Goal: Check status

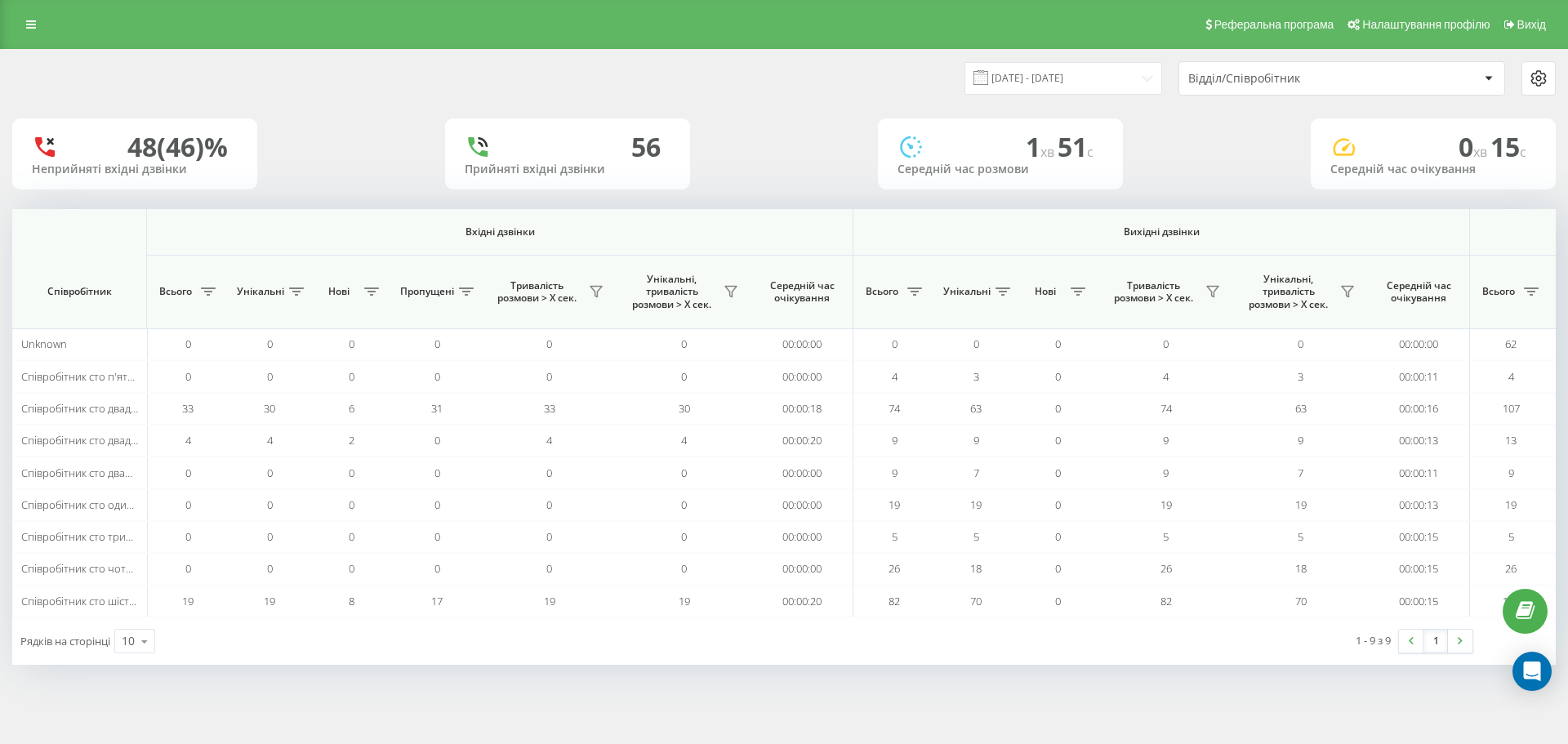
scroll to position [0, 1269]
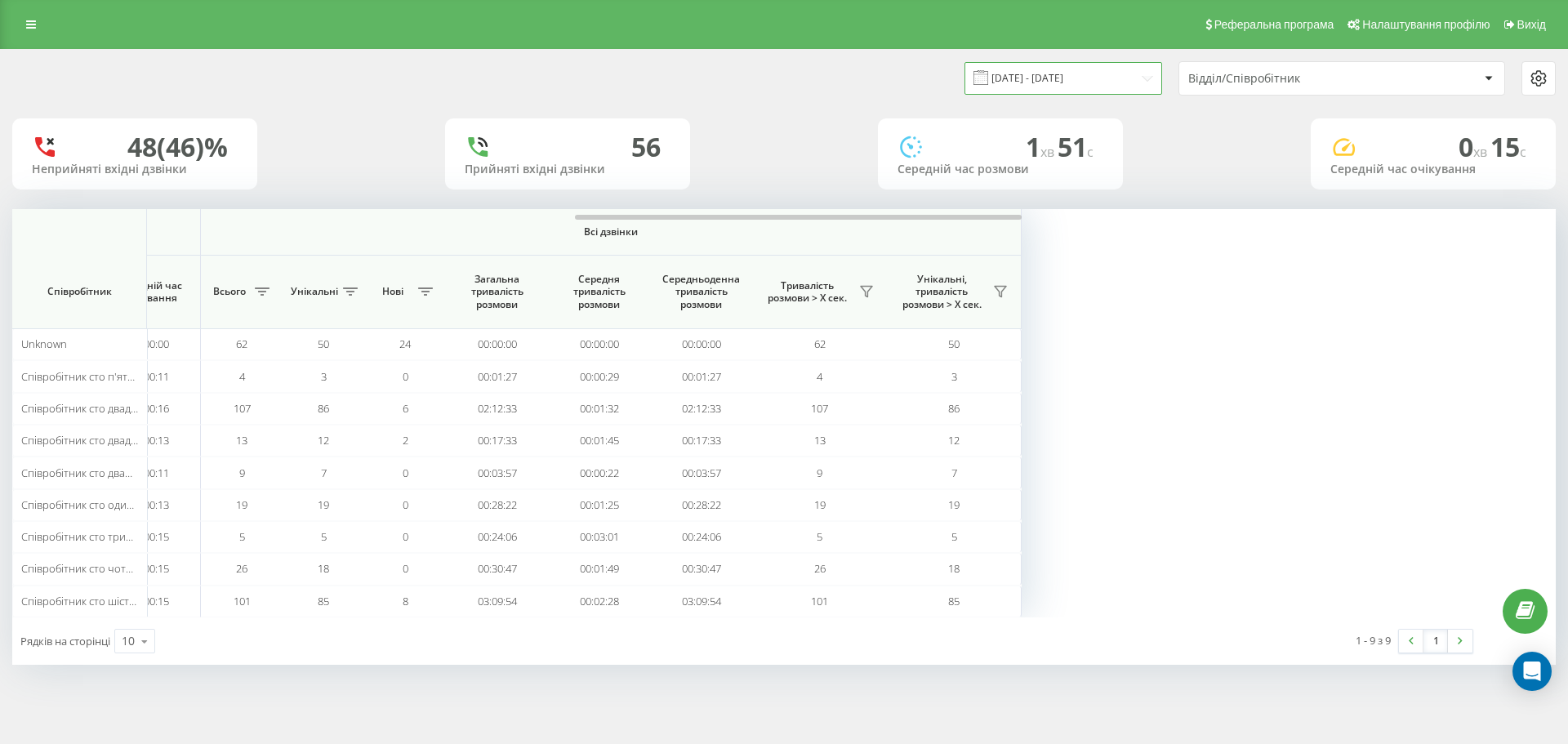
click at [1028, 87] on input "[DATE] - [DATE]" at bounding box center [1063, 78] width 198 height 32
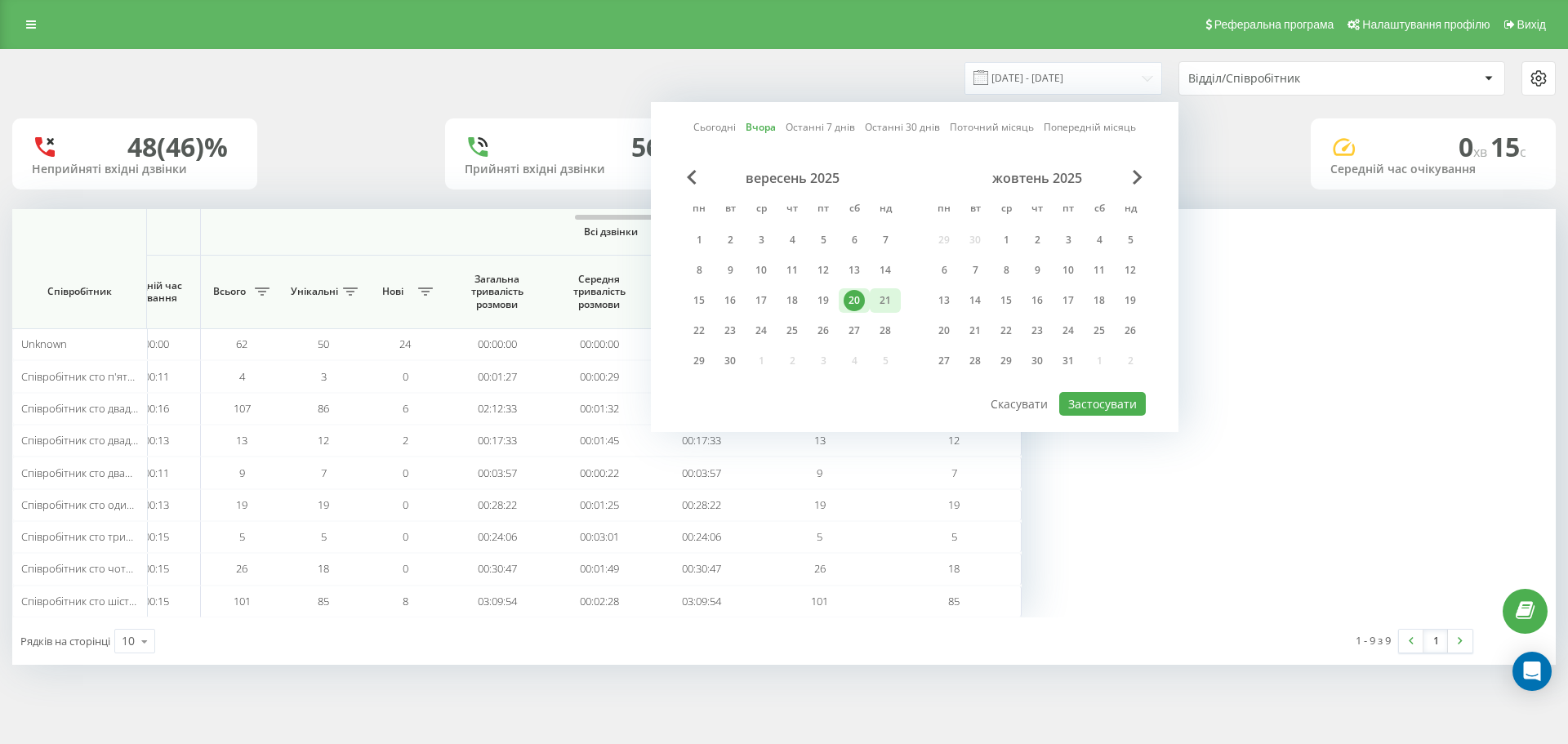
click at [879, 305] on div "21" at bounding box center [885, 301] width 22 height 22
click at [1076, 395] on button "Застосувати" at bounding box center [1103, 404] width 87 height 23
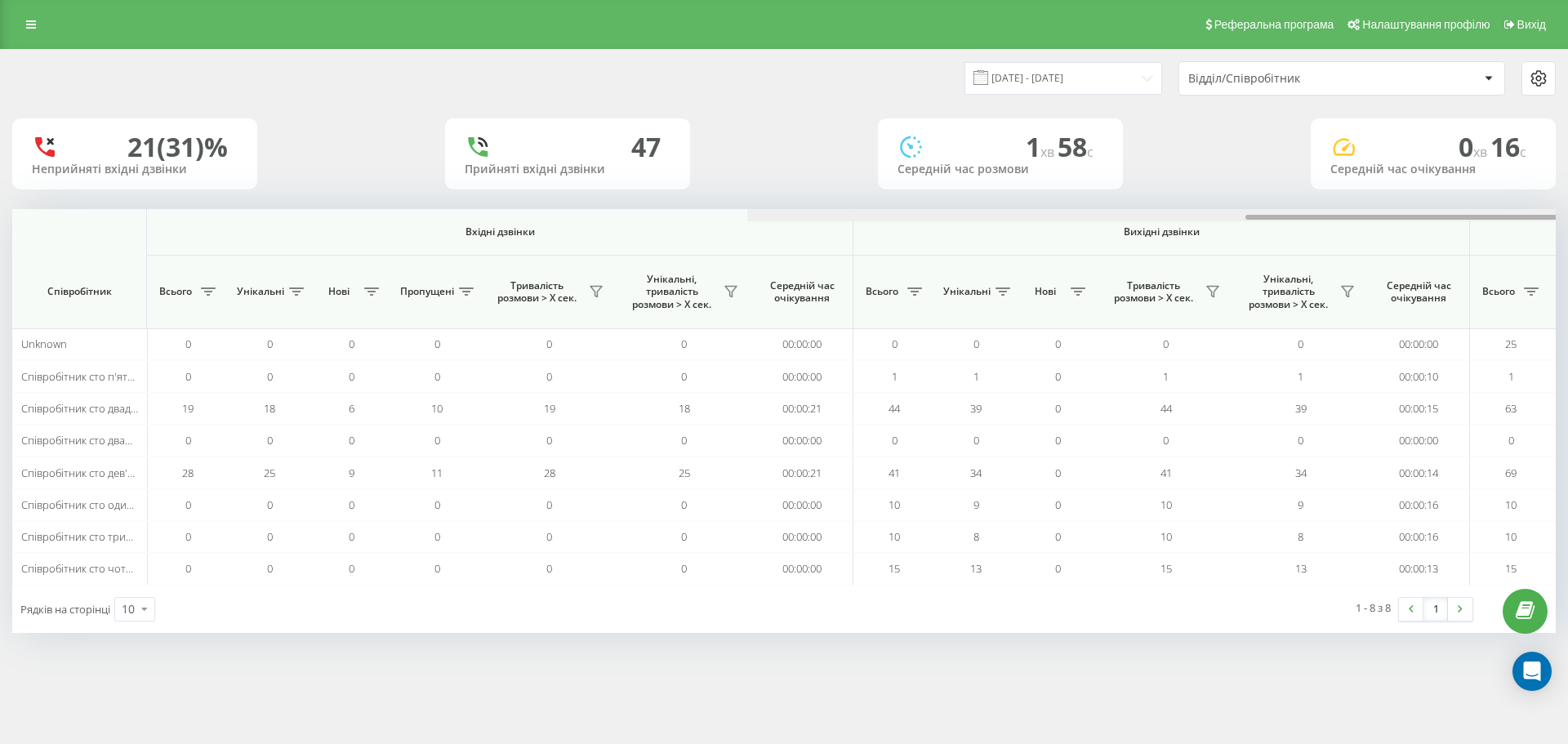
scroll to position [0, 735]
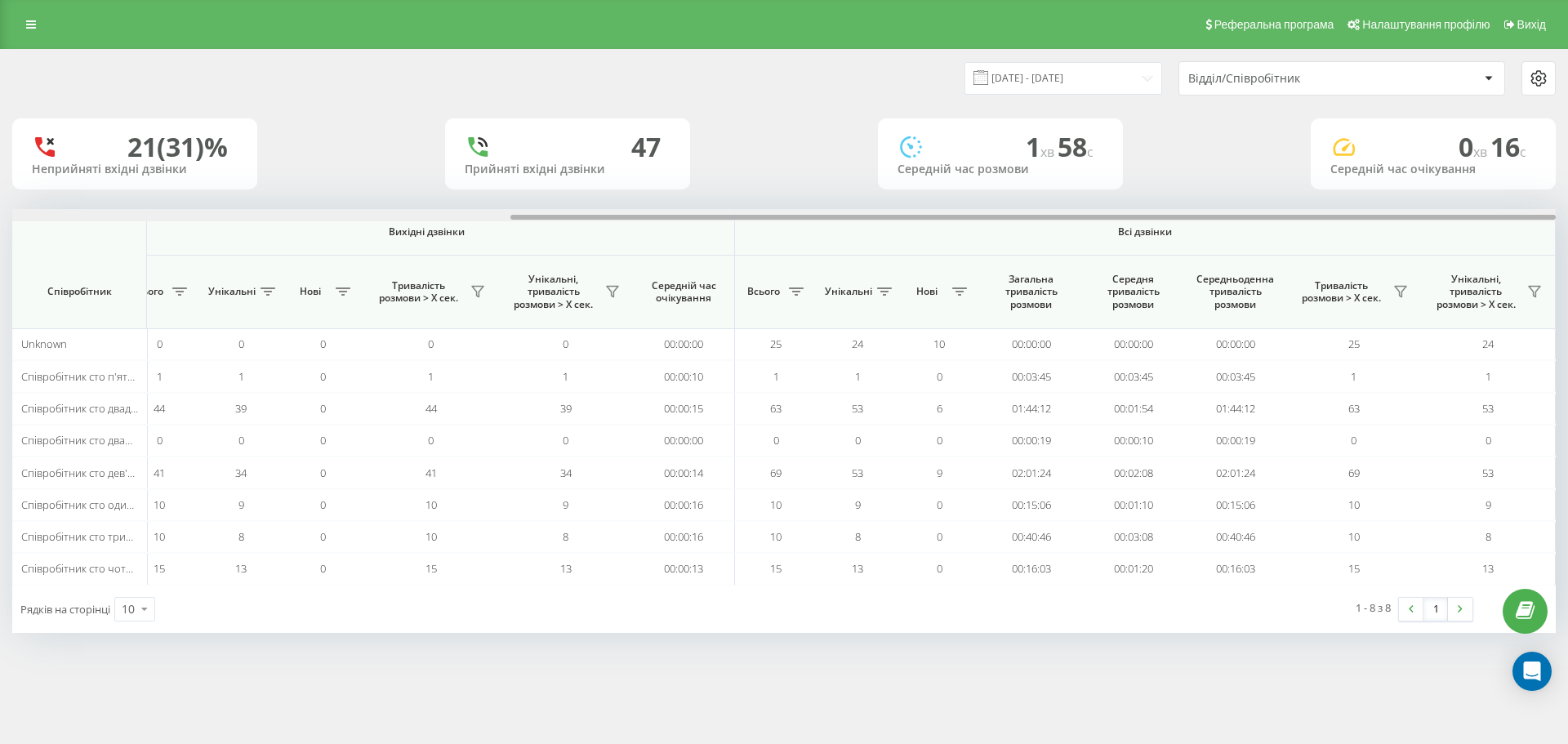
drag, startPoint x: 268, startPoint y: 212, endPoint x: 448, endPoint y: 209, distance: 180.0
click at [447, 209] on div at bounding box center [784, 215] width 1544 height 13
drag, startPoint x: 1015, startPoint y: 214, endPoint x: 1089, endPoint y: 218, distance: 74.1
click at [1086, 218] on div at bounding box center [784, 215] width 1544 height 13
click at [1081, 85] on input "[DATE] - [DATE]" at bounding box center [1063, 78] width 198 height 32
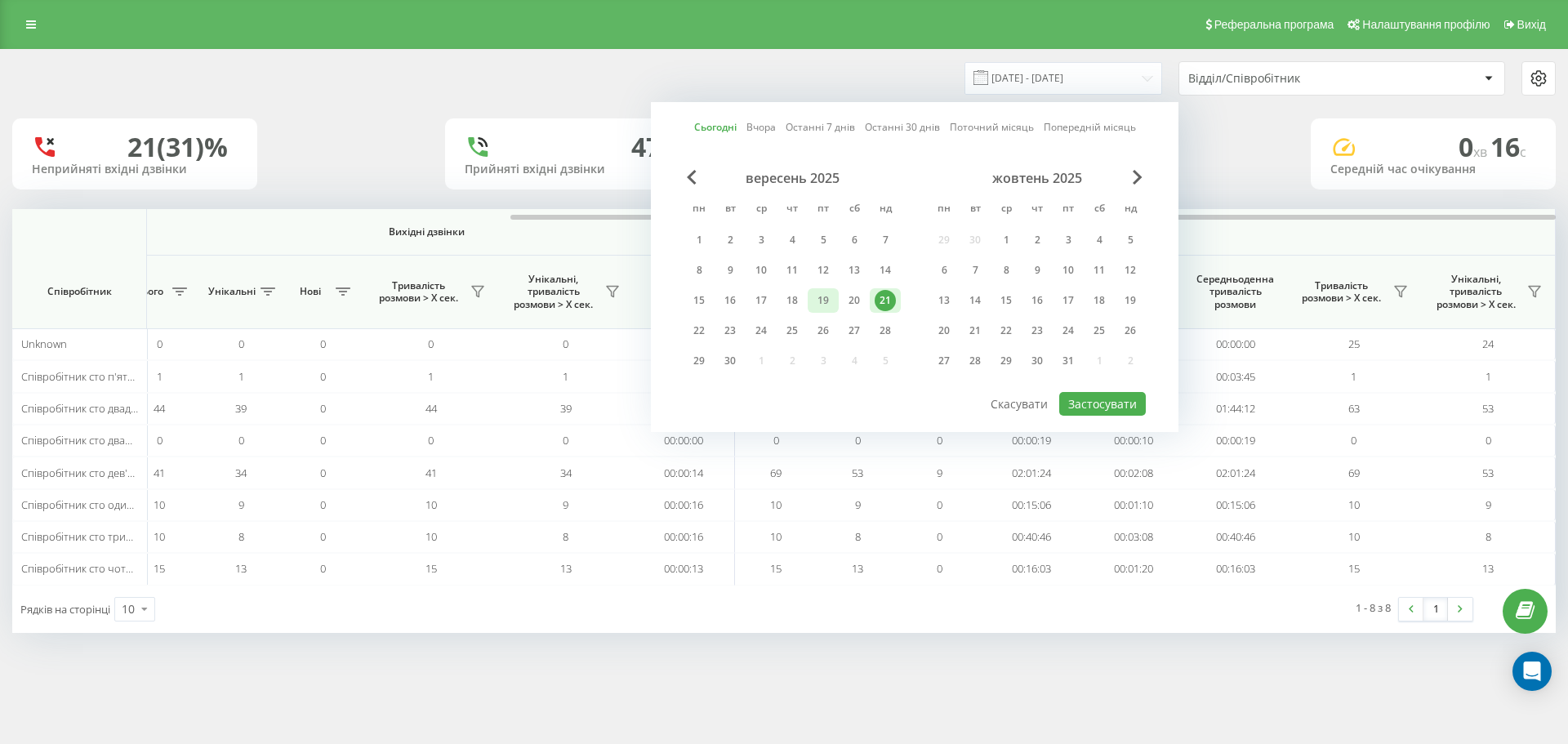
click at [823, 296] on div "19" at bounding box center [823, 301] width 22 height 22
click at [855, 300] on div "20" at bounding box center [854, 301] width 22 height 22
click at [1096, 405] on button "Застосувати" at bounding box center [1103, 404] width 87 height 23
type input "[DATE] - [DATE]"
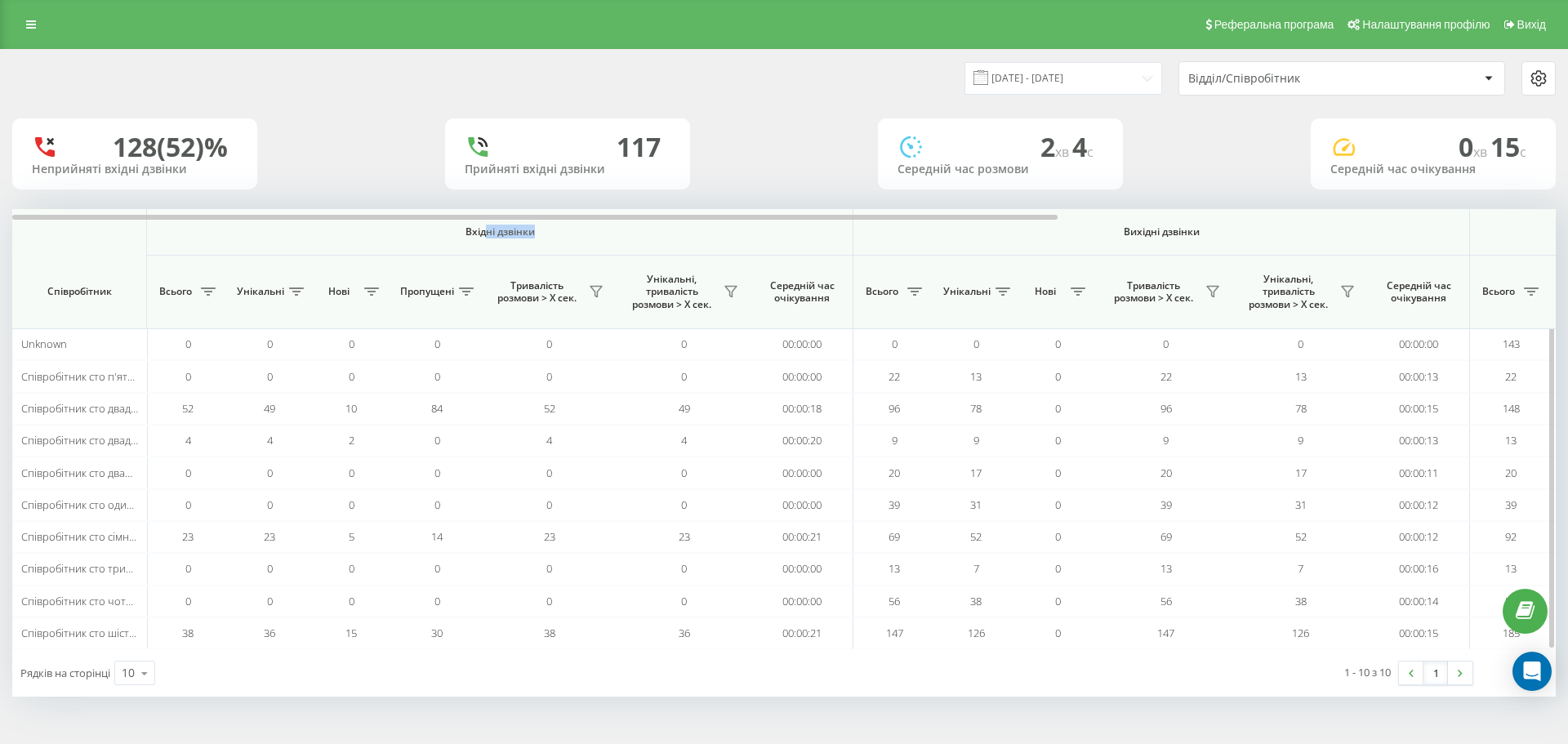
drag, startPoint x: 485, startPoint y: 223, endPoint x: 698, endPoint y: 240, distance: 213.7
click at [698, 240] on th "Вхідні дзвінки" at bounding box center [500, 232] width 706 height 47
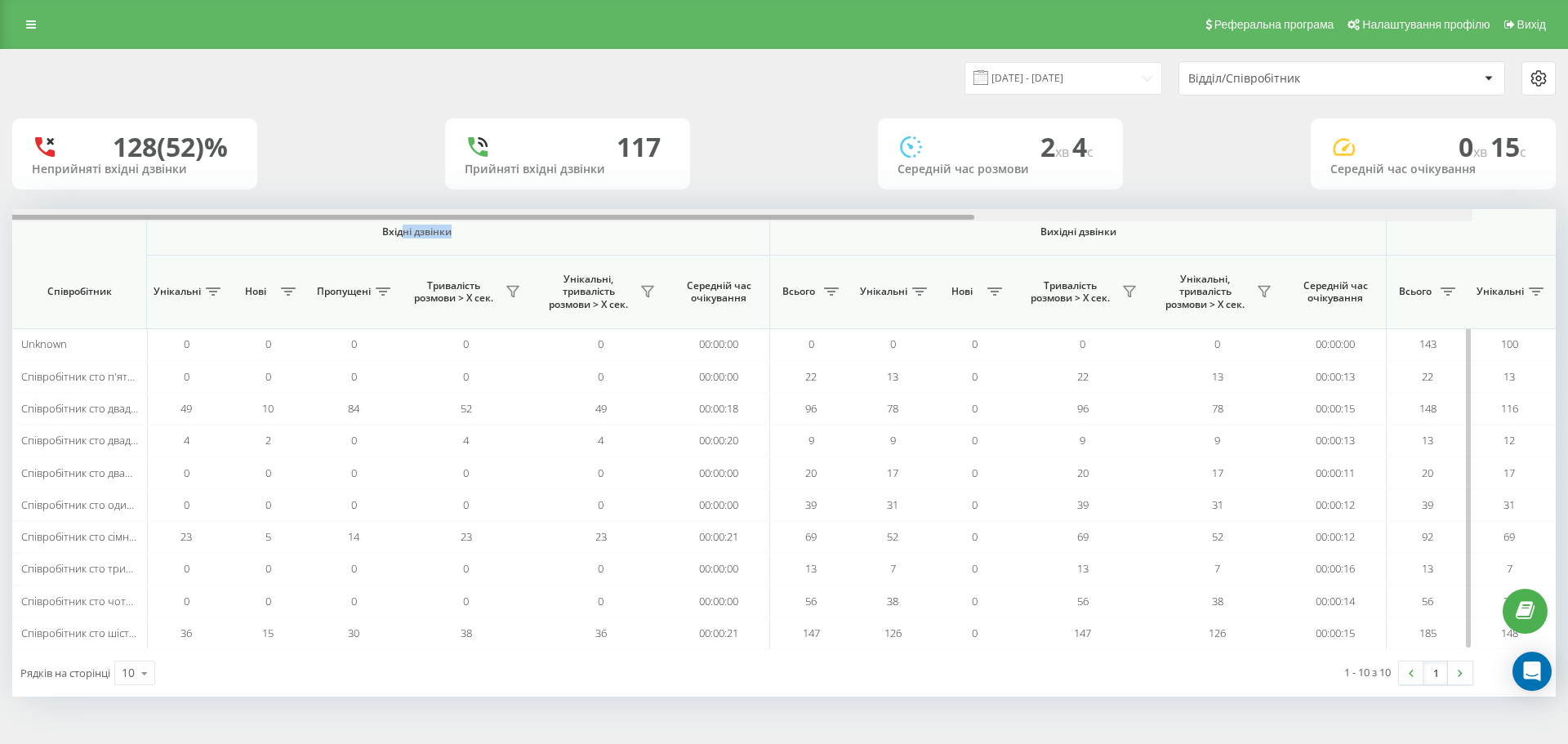
drag, startPoint x: 530, startPoint y: 215, endPoint x: 592, endPoint y: 230, distance: 63.8
click at [592, 230] on div "Вхідні дзвінки Вихідні дзвінки Всі дзвінки Співробітник Всього Унікальні Нові П…" at bounding box center [784, 428] width 1544 height 440
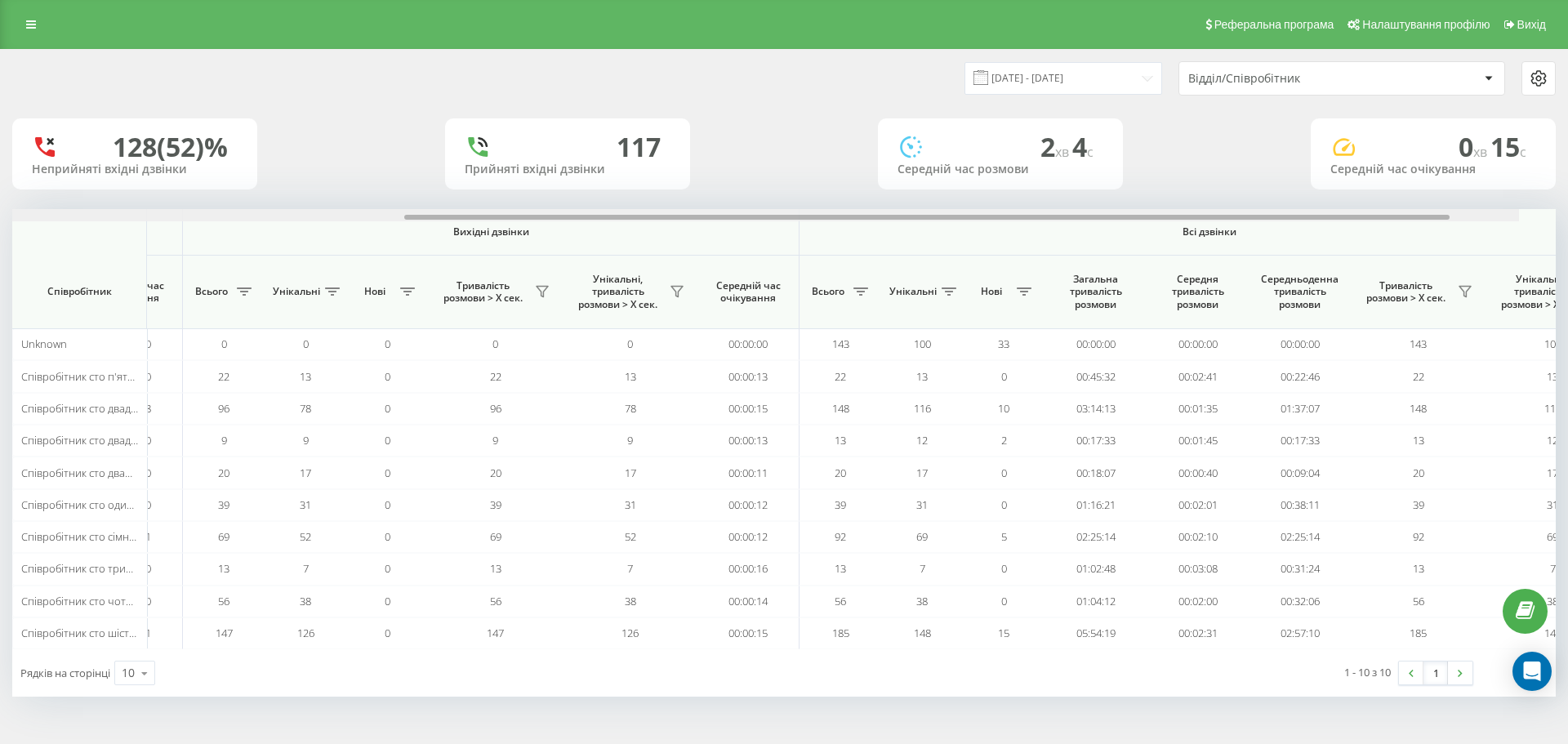
scroll to position [0, 735]
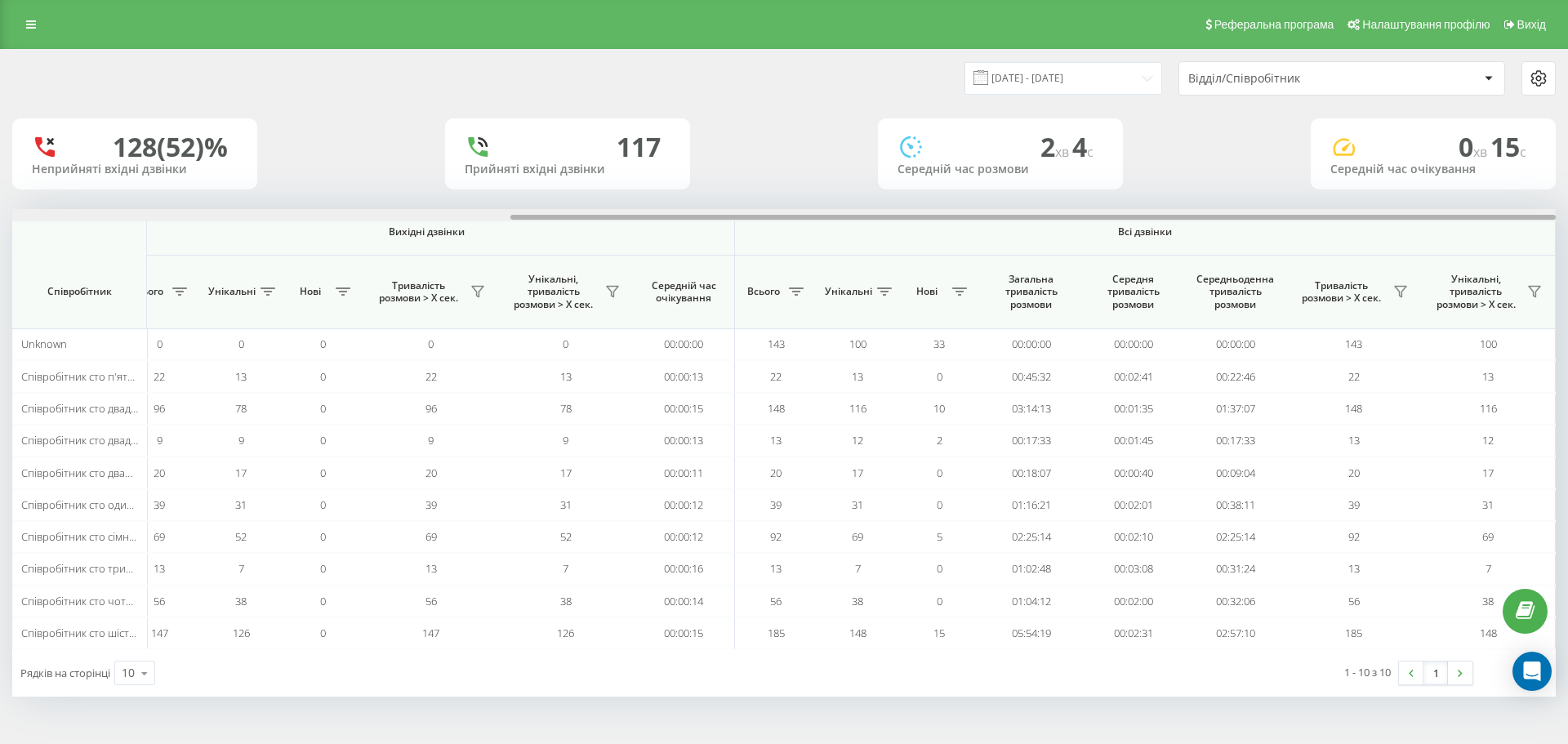
drag, startPoint x: 758, startPoint y: 216, endPoint x: 1298, endPoint y: 182, distance: 541.1
click at [1298, 182] on div "[DATE] - [DATE] Відділ/Співробітник 128 (52)% Неприйняті вхідні дзвінки 117 При…" at bounding box center [784, 373] width 1544 height 646
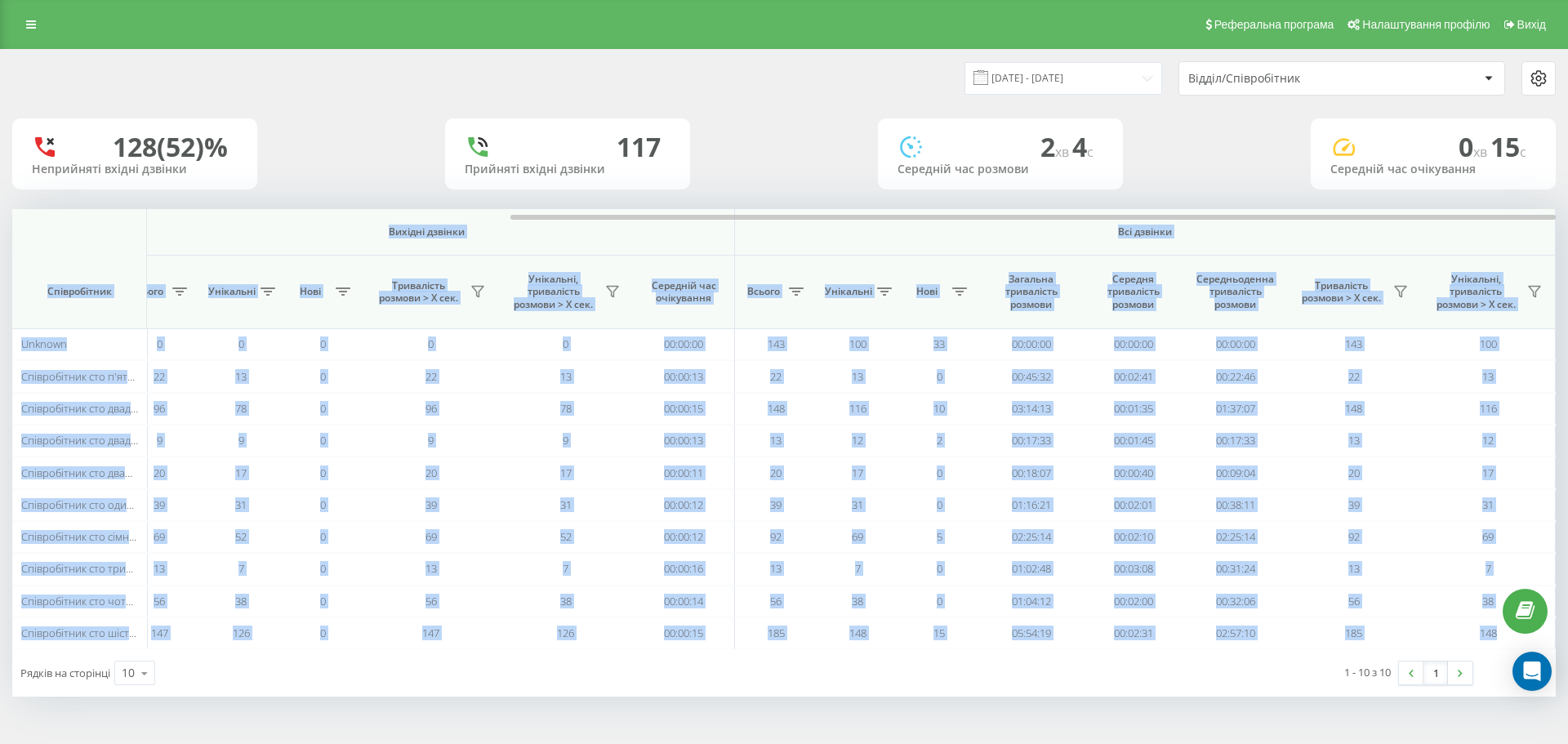
drag, startPoint x: 582, startPoint y: 204, endPoint x: 373, endPoint y: 204, distance: 209.0
click at [374, 204] on div "[DATE] - [DATE] Відділ/Співробітник 128 (52)% Неприйняті вхідні дзвінки 117 При…" at bounding box center [784, 373] width 1544 height 646
click at [374, 205] on div "[DATE] - [DATE] Відділ/Співробітник 128 (52)% Неприйняті вхідні дзвінки 117 При…" at bounding box center [784, 373] width 1544 height 646
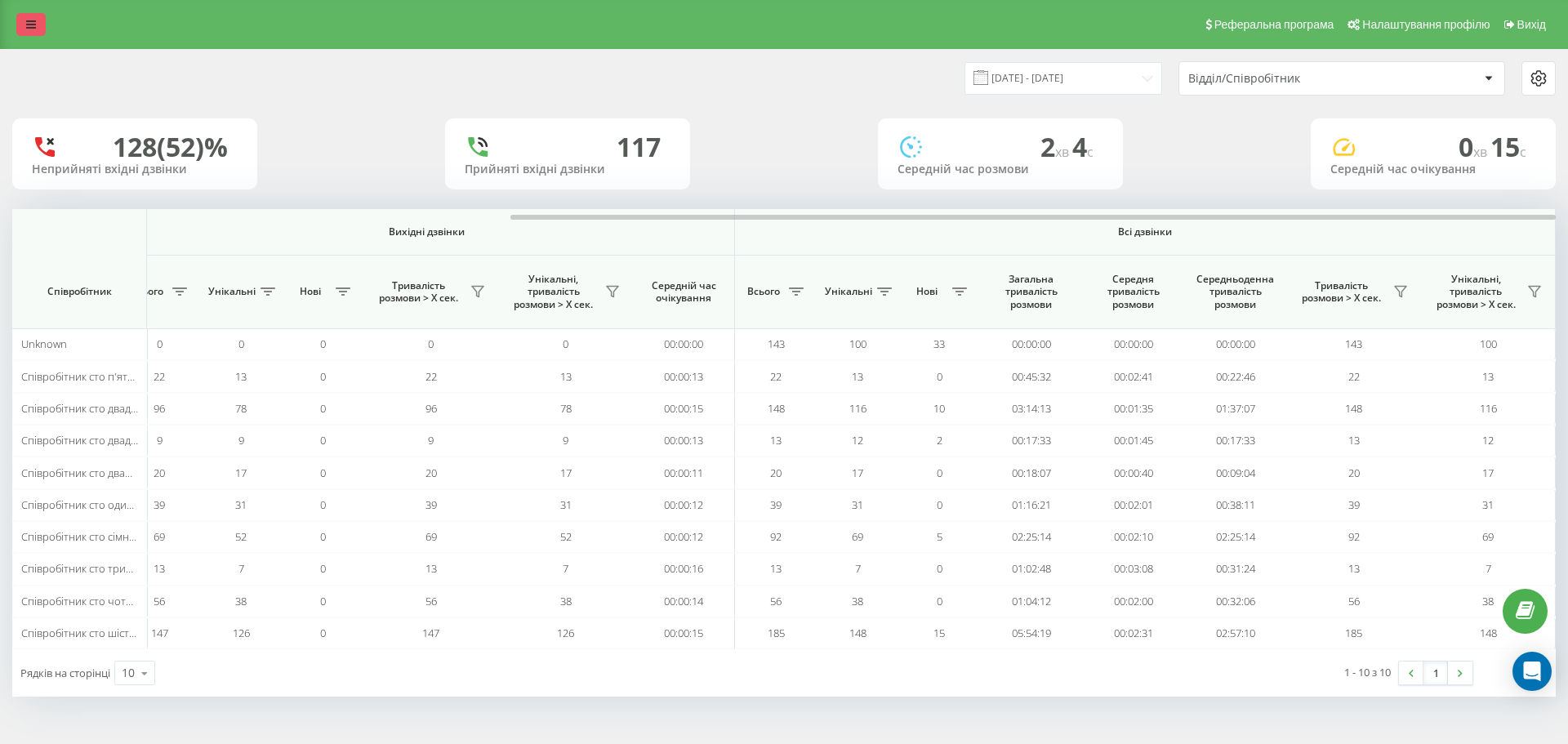
click at [35, 32] on link at bounding box center [31, 23] width 30 height 23
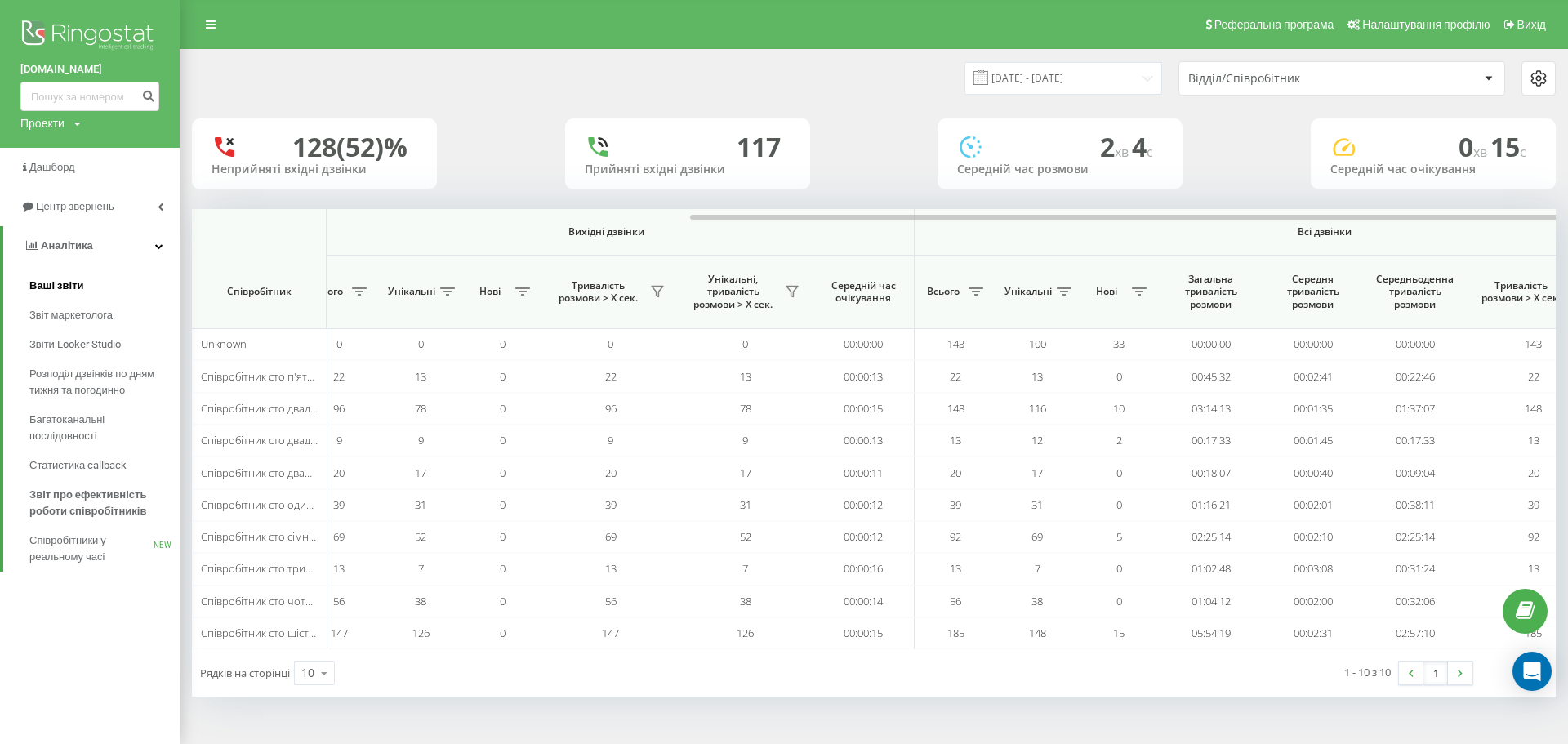
click at [80, 293] on span "Ваші звіти" at bounding box center [57, 285] width 55 height 16
click at [95, 289] on link "Ваші звіти" at bounding box center [105, 285] width 150 height 30
